Goal: Navigation & Orientation: Find specific page/section

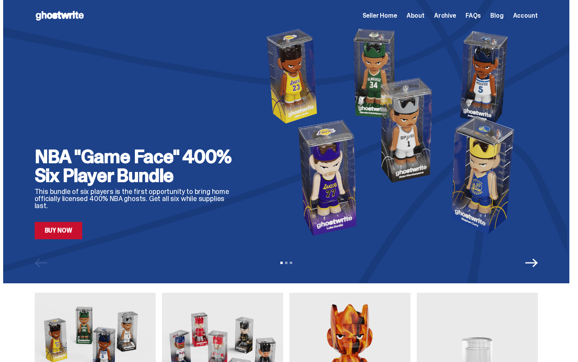
click at [379, 16] on span "Seller Home" at bounding box center [379, 16] width 35 height 6
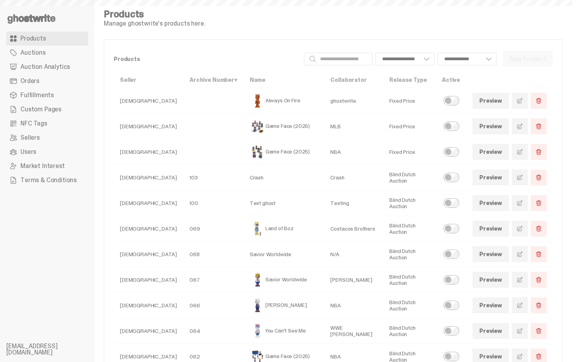
select select
click at [22, 52] on span "Auctions" at bounding box center [32, 53] width 25 height 6
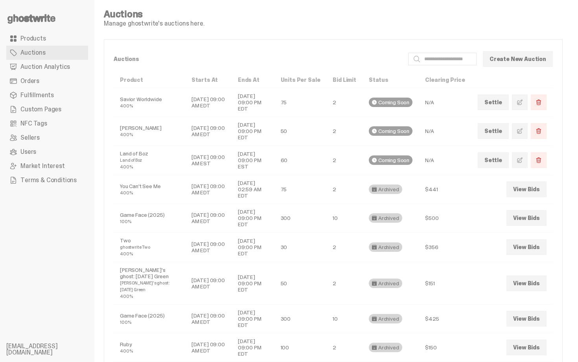
click at [29, 41] on span "Products" at bounding box center [33, 38] width 26 height 6
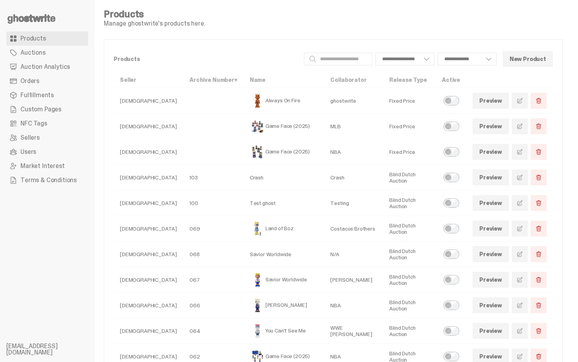
click at [46, 64] on span "Auction Analytics" at bounding box center [45, 67] width 50 height 6
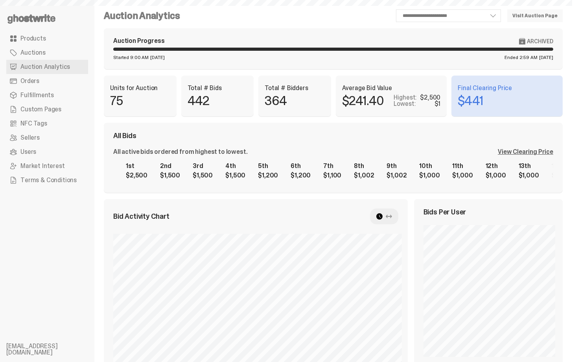
click at [44, 83] on link "Orders" at bounding box center [47, 81] width 82 height 14
